Goal: Information Seeking & Learning: Check status

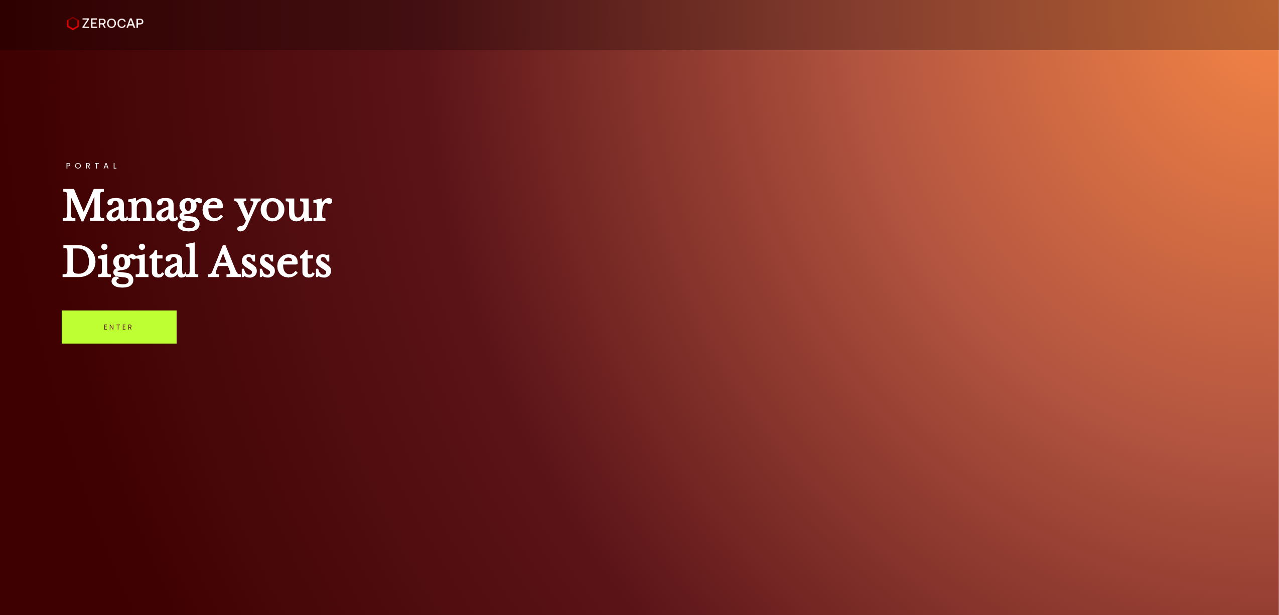
click at [112, 328] on link "Enter" at bounding box center [119, 326] width 115 height 33
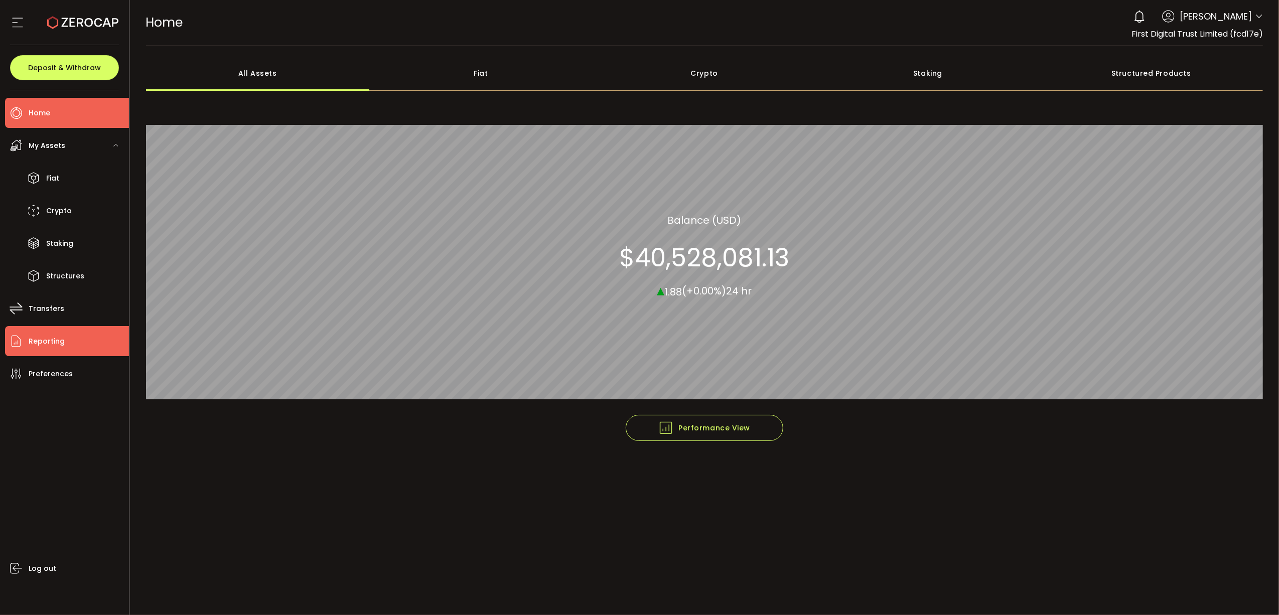
click at [62, 331] on li "Reporting" at bounding box center [67, 341] width 124 height 30
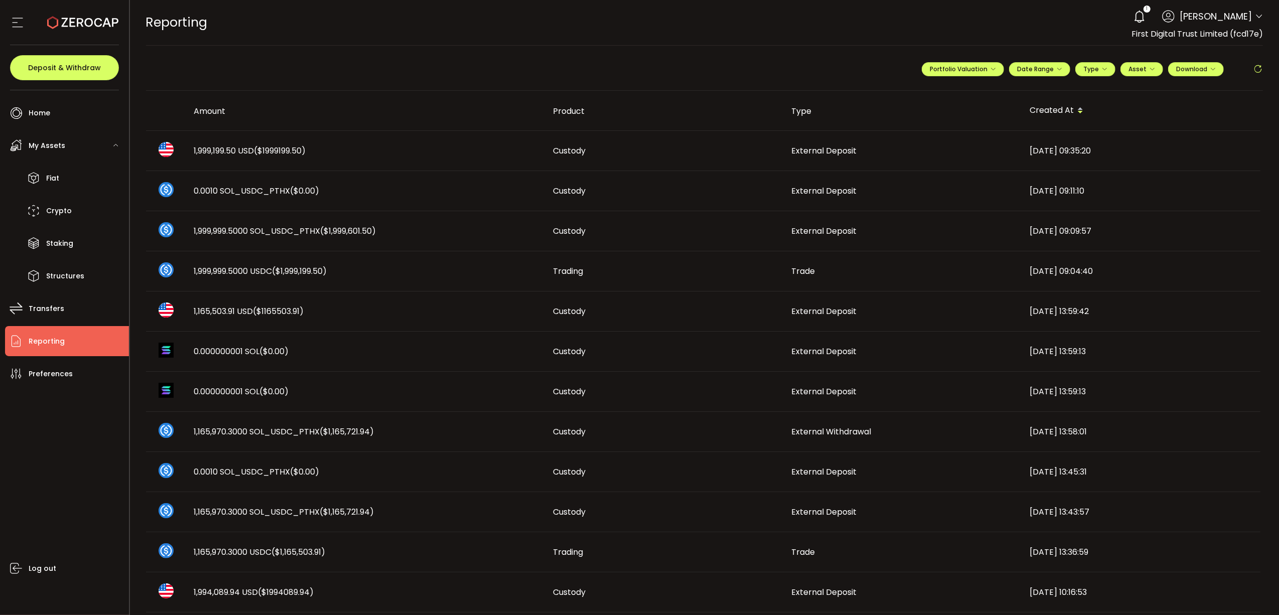
click at [236, 147] on span "1,999,199.50 USD ($1999199.50)" at bounding box center [250, 151] width 112 height 12
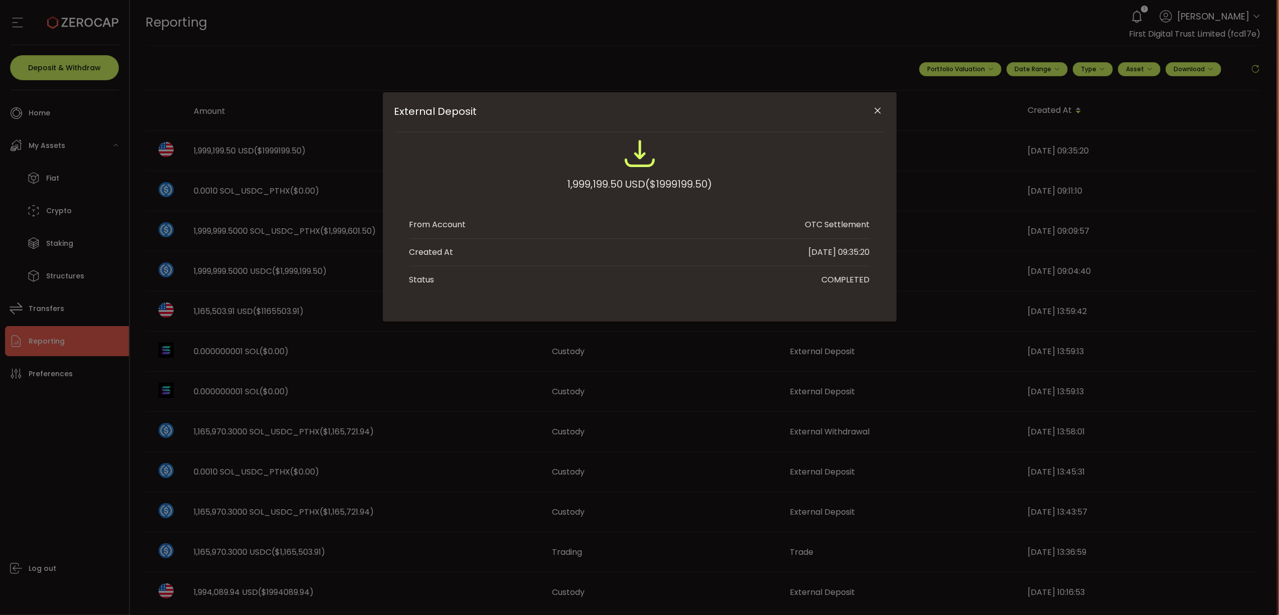
click at [580, 184] on div "1,999,199.50 USD ($1999199.50)" at bounding box center [639, 184] width 145 height 18
copy div "1,999,199.50"
click at [875, 106] on icon "Close" at bounding box center [877, 111] width 10 height 10
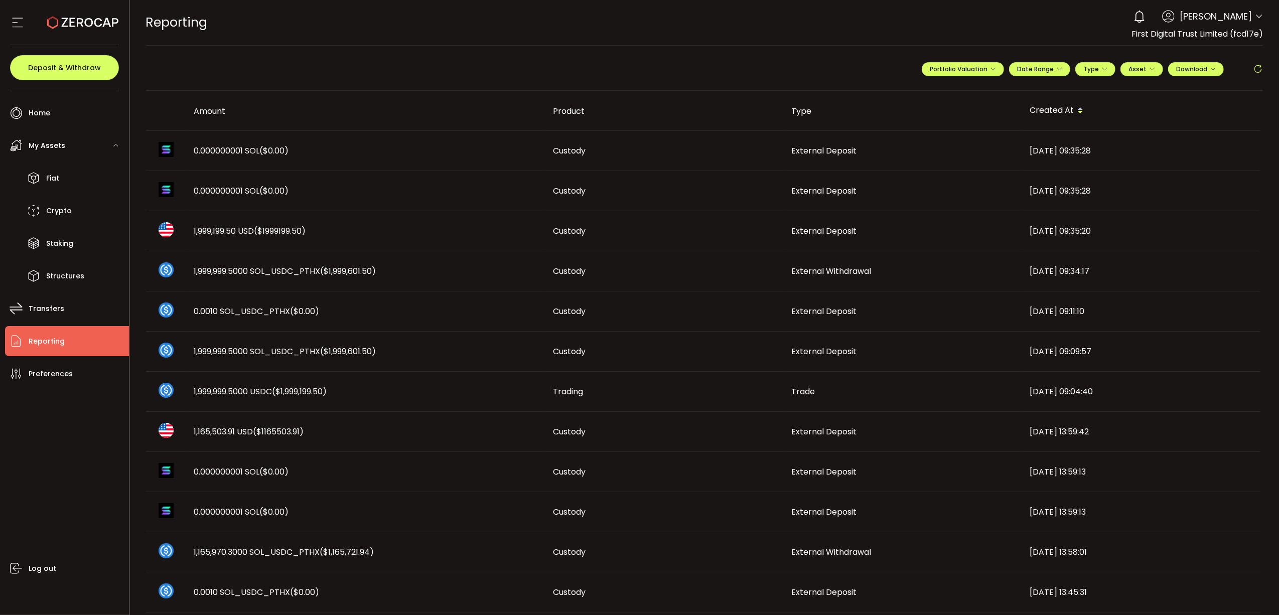
click at [1228, 23] on div "0 [PERSON_NAME] Account First Digital Trust Limited (fcd17e) Preferences Report…" at bounding box center [1195, 17] width 134 height 22
click at [1216, 39] on span "First Digital Trust Limited (fcd17e)" at bounding box center [1196, 34] width 131 height 12
click at [1254, 69] on icon at bounding box center [1257, 69] width 10 height 10
click at [1237, 11] on span "[PERSON_NAME]" at bounding box center [1215, 17] width 72 height 14
click at [1257, 17] on icon at bounding box center [1258, 17] width 8 height 8
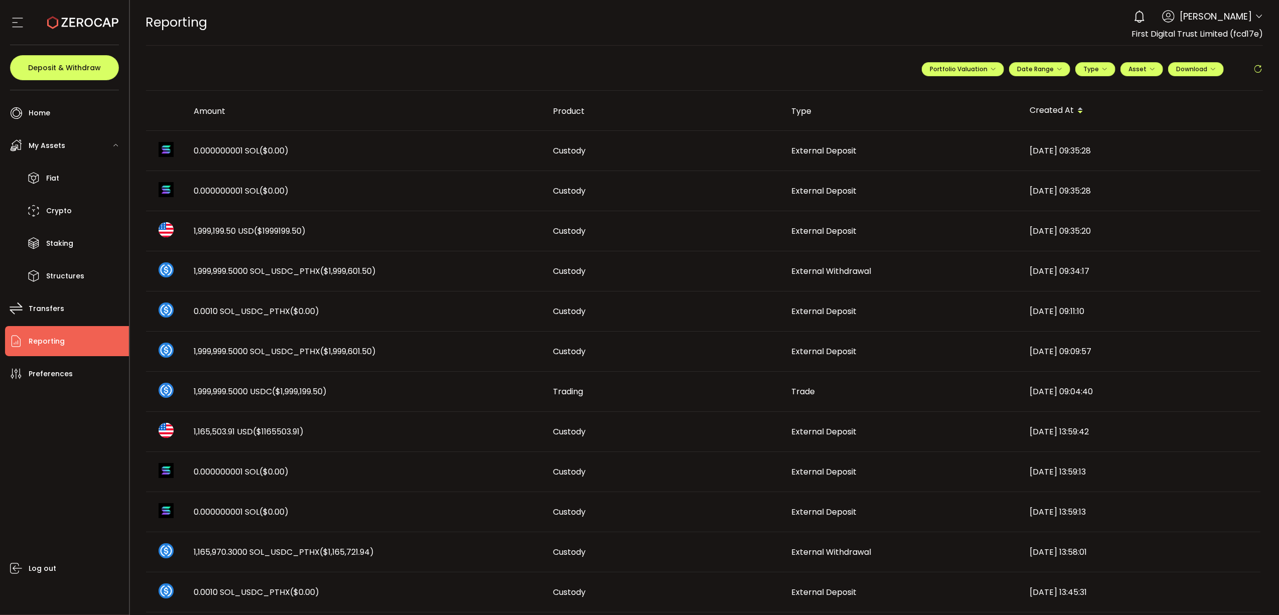
click at [1146, 15] on icon at bounding box center [1139, 17] width 14 height 14
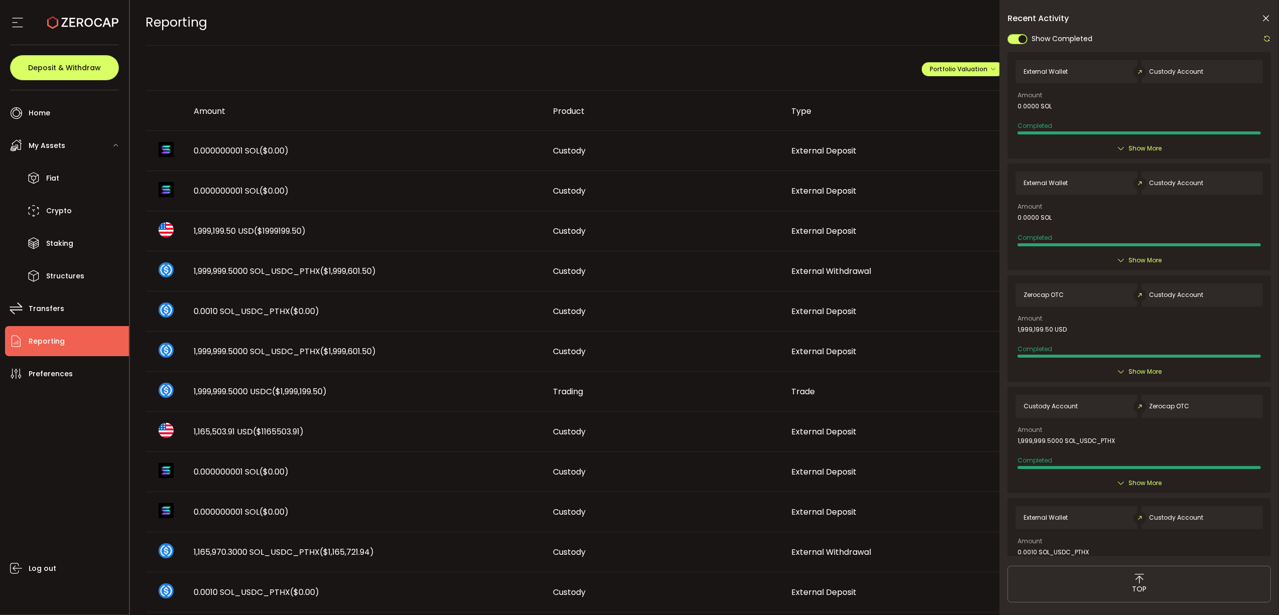
click at [1271, 35] on div "Recent Activity Show Completed External Wallet Custody Account Amount 0.0000 SO…" at bounding box center [1138, 338] width 279 height 677
click at [1270, 37] on icon at bounding box center [1266, 39] width 8 height 8
click at [601, 143] on td "Custody" at bounding box center [664, 151] width 238 height 40
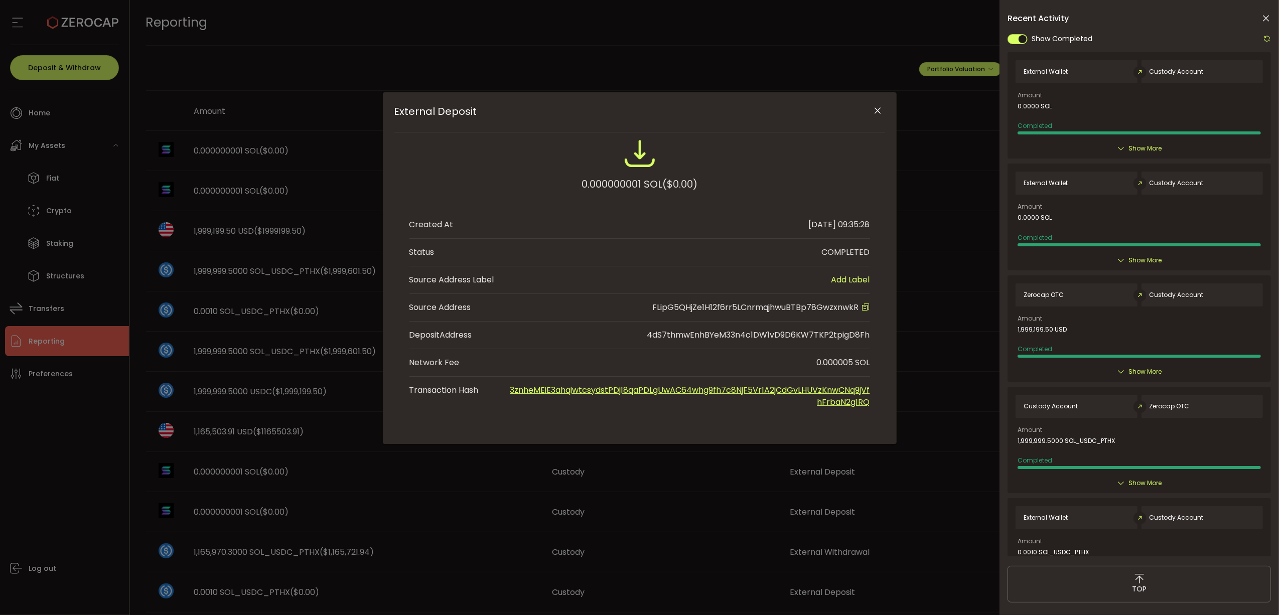
click at [886, 109] on div "External Deposit 0.000000001 SOL ($0.00) Created At [DATE] 09:35:28 Status COMP…" at bounding box center [640, 268] width 514 height 352
click at [884, 108] on button "Close" at bounding box center [878, 111] width 18 height 18
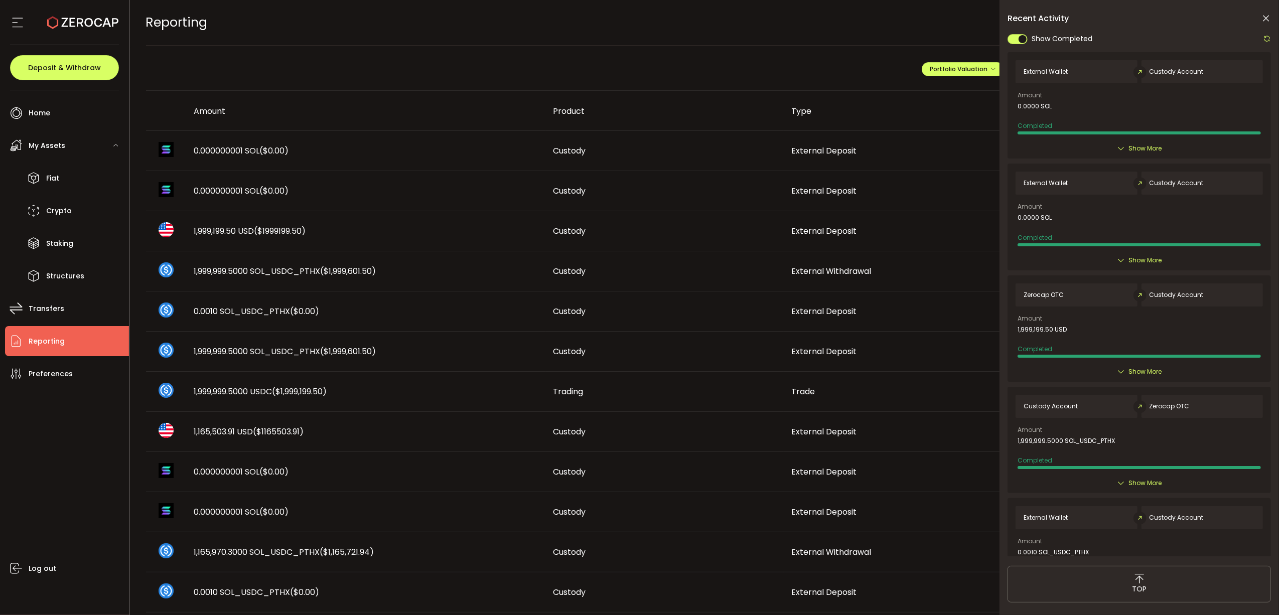
click at [728, 69] on div "**********" at bounding box center [704, 73] width 1117 height 35
click at [1262, 20] on icon at bounding box center [1265, 19] width 10 height 10
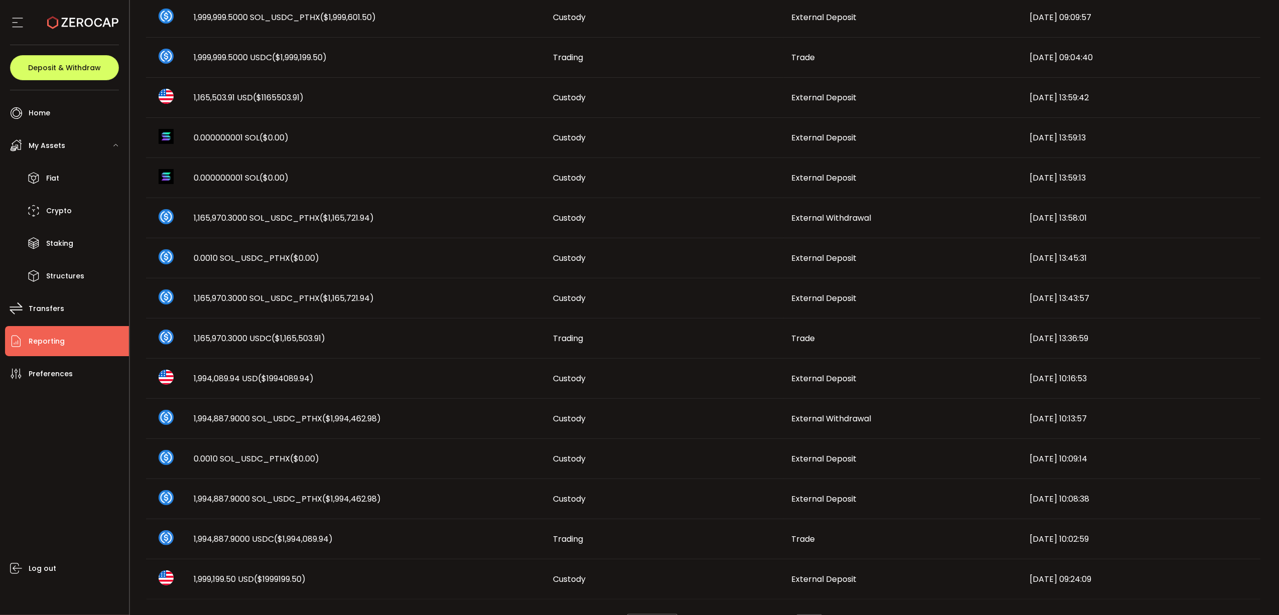
scroll to position [368, 0]
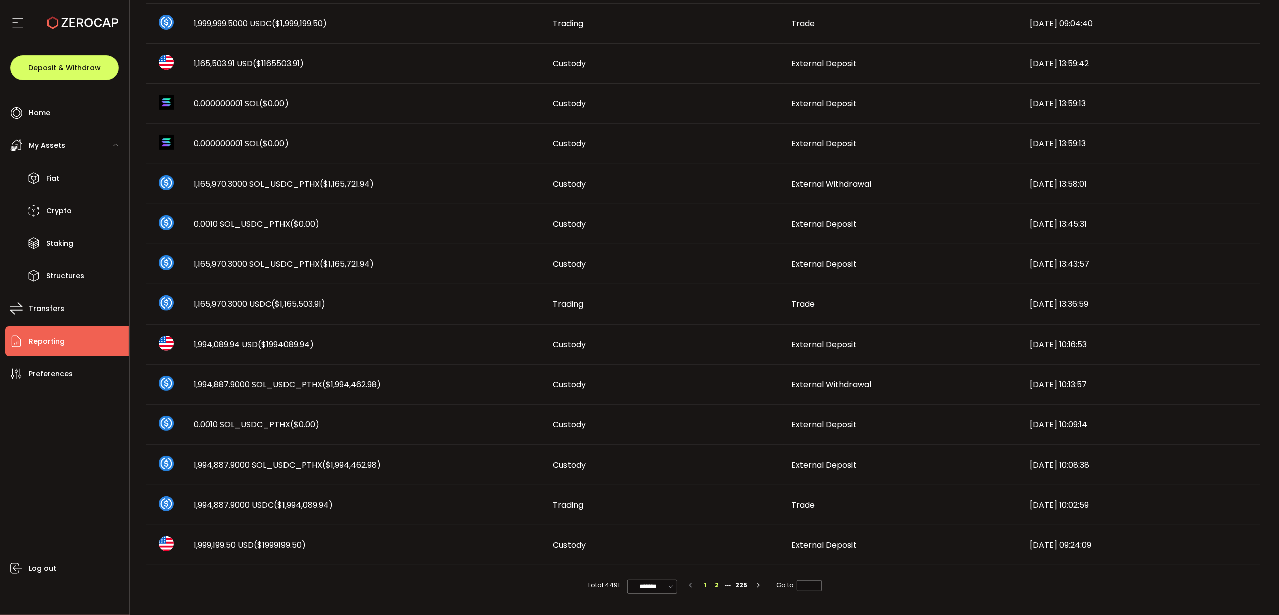
click at [713, 581] on li "2" at bounding box center [716, 585] width 11 height 11
type input "*"
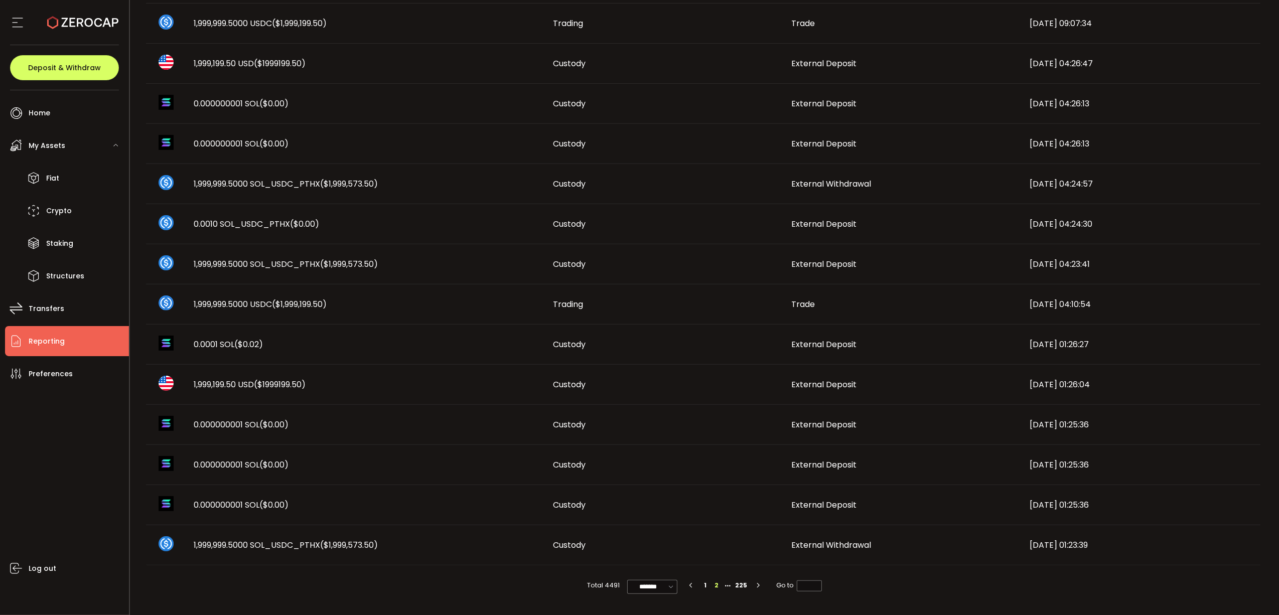
scroll to position [0, 0]
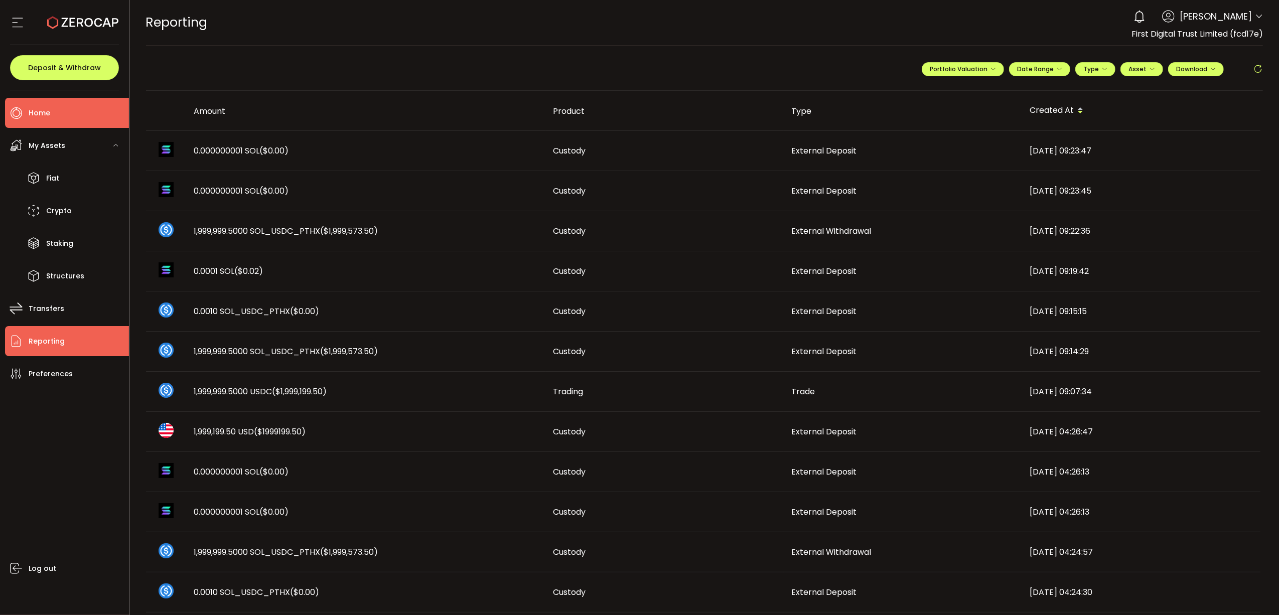
drag, startPoint x: 77, startPoint y: 113, endPoint x: 77, endPoint y: 118, distance: 5.5
click at [77, 117] on li "Home" at bounding box center [67, 113] width 124 height 30
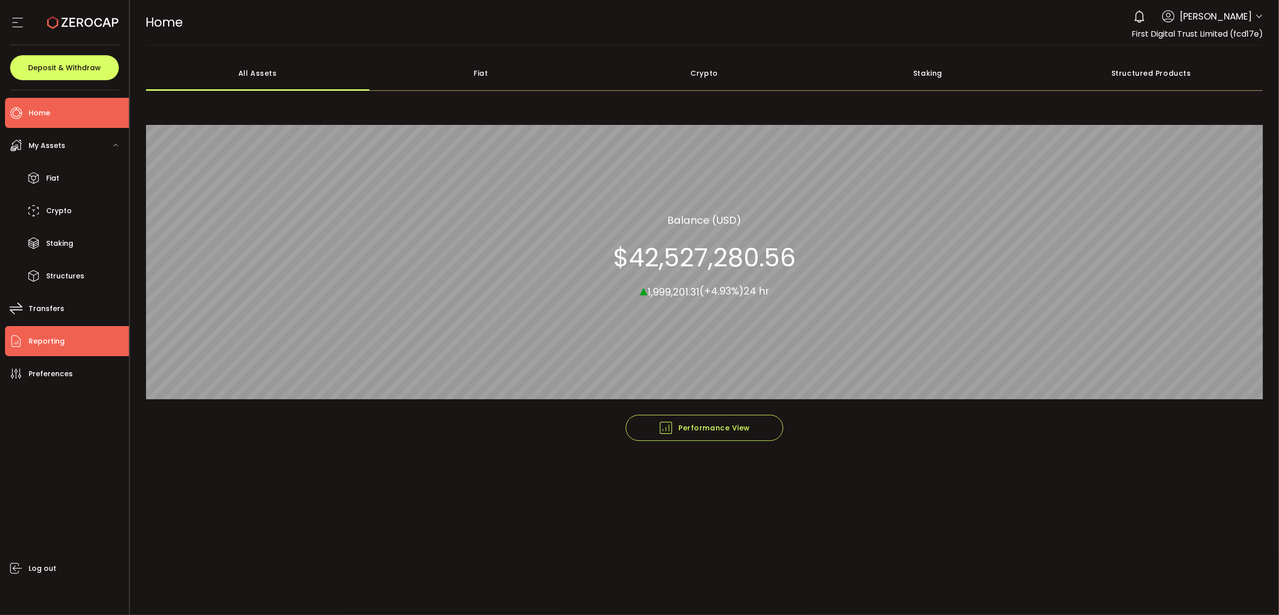
click at [89, 335] on li "Reporting" at bounding box center [67, 341] width 124 height 30
